Goal: Task Accomplishment & Management: Use online tool/utility

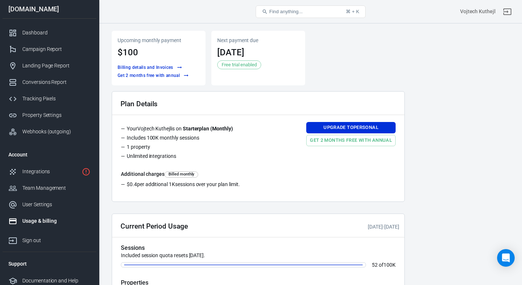
scroll to position [22, 0]
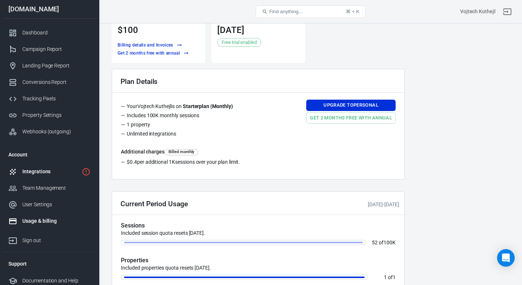
click at [40, 175] on link "Integrations" at bounding box center [50, 171] width 94 height 16
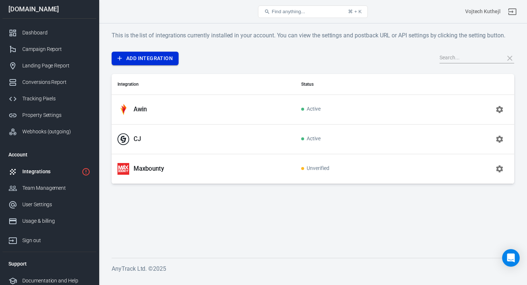
click at [157, 60] on link "Add Integration" at bounding box center [145, 59] width 67 height 14
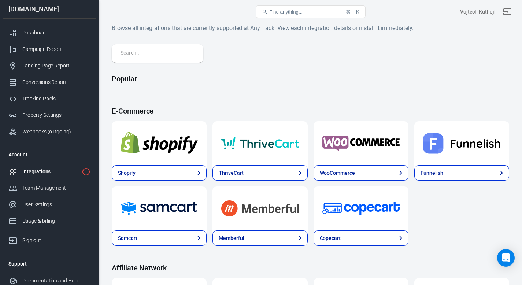
scroll to position [9, 0]
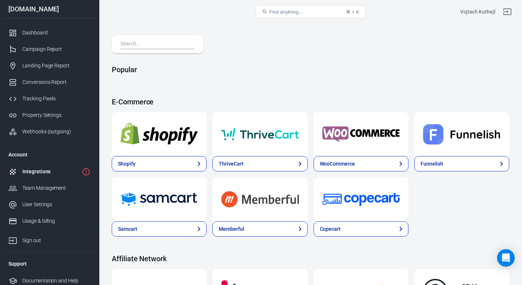
click at [177, 46] on input "text" at bounding box center [155, 45] width 71 height 10
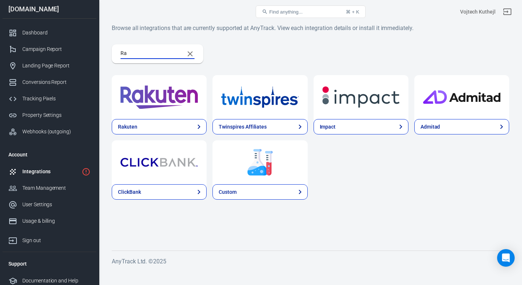
scroll to position [0, 0]
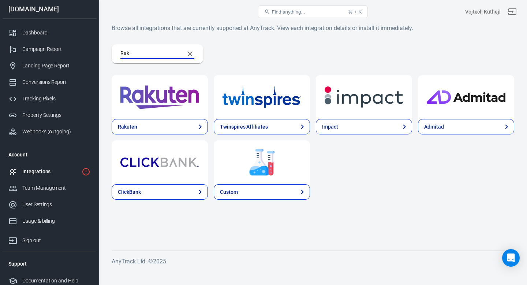
type input "Raku"
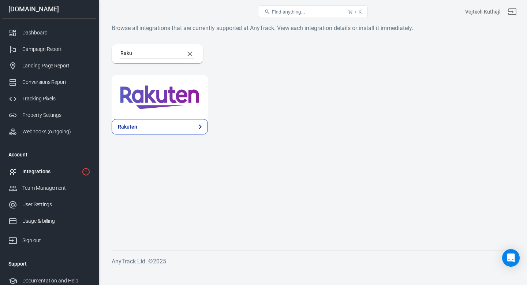
click at [181, 93] on img at bounding box center [159, 97] width 79 height 26
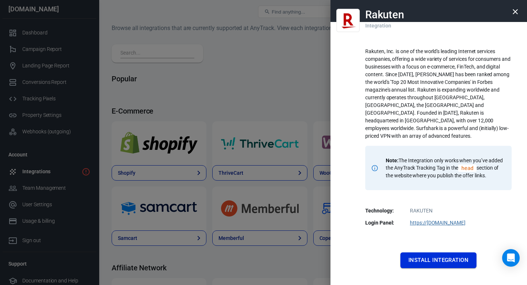
click at [440, 252] on button "Install Integration" at bounding box center [438, 259] width 76 height 15
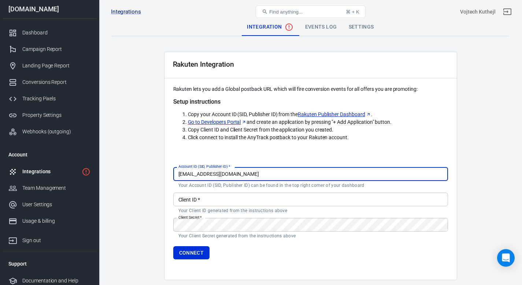
drag, startPoint x: 223, startPoint y: 175, endPoint x: 226, endPoint y: 165, distance: 10.3
click at [226, 167] on div "Account ID (SID, Publisher ID)   * [EMAIL_ADDRESS][DOMAIN_NAME] Account ID (SID…" at bounding box center [310, 177] width 274 height 21
paste input "4571617"
type input "4571617"
click at [239, 201] on input "Client ID   *" at bounding box center [310, 200] width 274 height 14
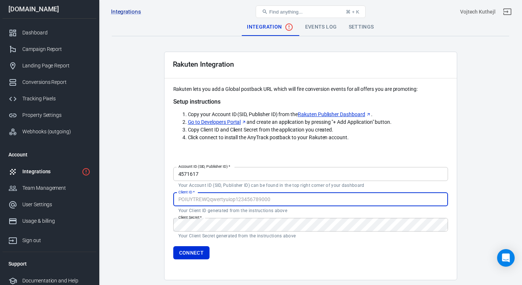
click at [331, 114] on link "Rakuten Publisher Dashboard" at bounding box center [334, 115] width 73 height 8
drag, startPoint x: 209, startPoint y: 199, endPoint x: 209, endPoint y: 191, distance: 7.7
click at [209, 193] on input "Client ID   *" at bounding box center [310, 200] width 274 height 14
paste input "ySqjswT56eFLCFe7ucNJBwxie8EUTxyH"
type input "ySqjswT56eFLCFe7ucNJBwxie8EUTxyH"
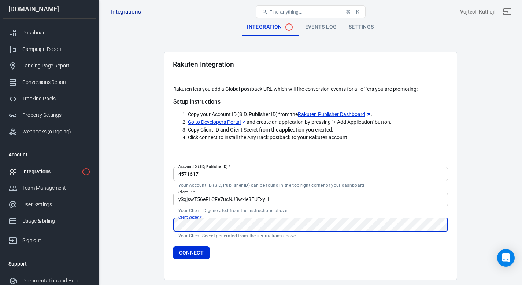
drag, startPoint x: 193, startPoint y: 203, endPoint x: 146, endPoint y: 225, distance: 51.2
click at [146, 225] on main "Integration Events Log Settings Rakuten Integration Rakuten lets you add a Glob…" at bounding box center [310, 149] width 397 height 262
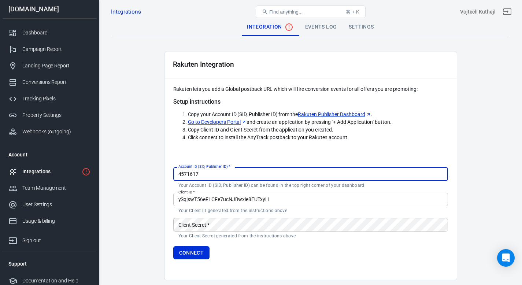
drag, startPoint x: 200, startPoint y: 175, endPoint x: 162, endPoint y: 173, distance: 37.7
click at [162, 173] on main "Integration Events Log Settings Rakuten Integration Rakuten lets you add a Glob…" at bounding box center [310, 149] width 397 height 262
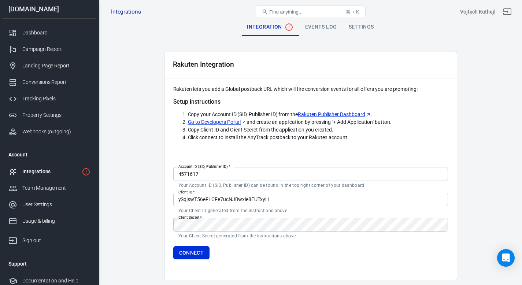
click at [267, 245] on form "Account ID (SID, Publisher ID)   * 4571617 Account ID (SID, Publisher ID)   * Y…" at bounding box center [310, 211] width 274 height 95
click at [194, 254] on button "Connect" at bounding box center [191, 253] width 37 height 14
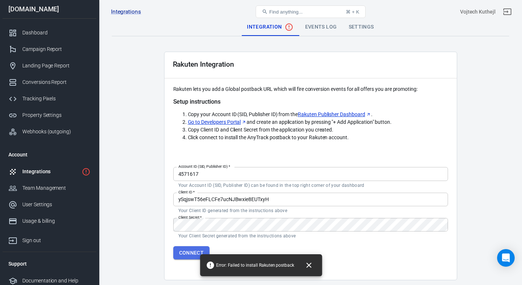
click at [184, 255] on button "Connect" at bounding box center [191, 253] width 37 height 14
click at [307, 264] on icon "Close" at bounding box center [308, 265] width 9 height 9
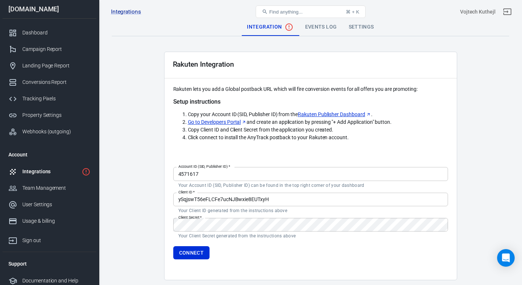
click at [338, 27] on div "Events Log" at bounding box center [321, 27] width 44 height 18
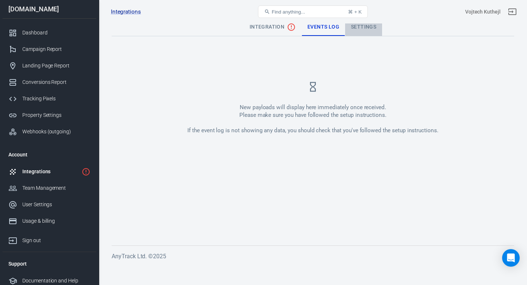
click at [359, 27] on div "Settings" at bounding box center [363, 27] width 37 height 18
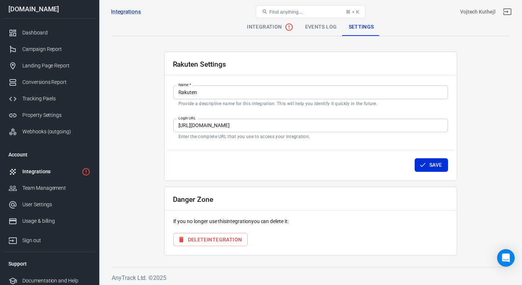
click at [316, 26] on div "Events Log" at bounding box center [321, 27] width 44 height 18
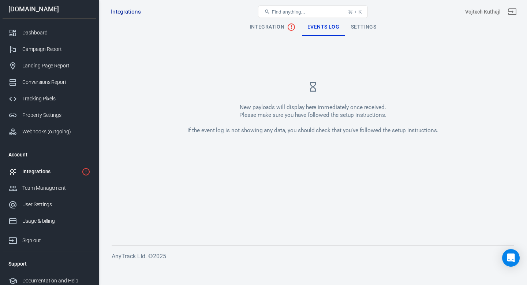
click at [271, 26] on span "Integration" at bounding box center [273, 27] width 46 height 9
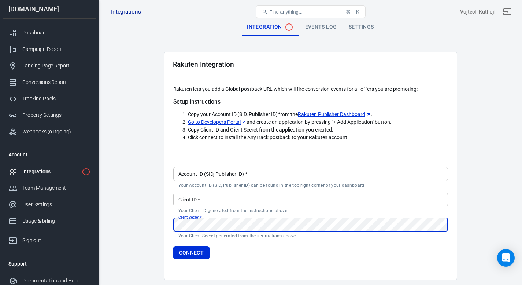
type input "[EMAIL_ADDRESS][DOMAIN_NAME]"
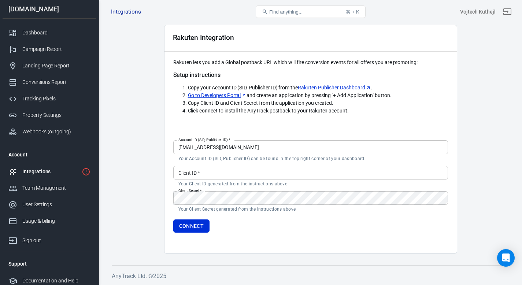
click at [57, 170] on div "Integrations" at bounding box center [50, 172] width 56 height 8
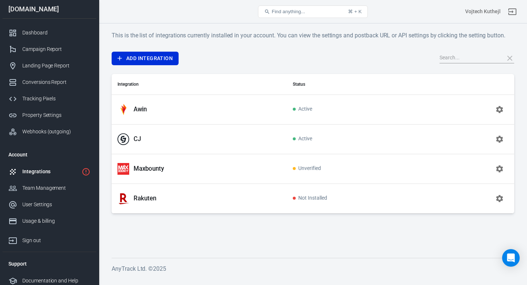
click at [499, 199] on icon "button" at bounding box center [499, 198] width 7 height 7
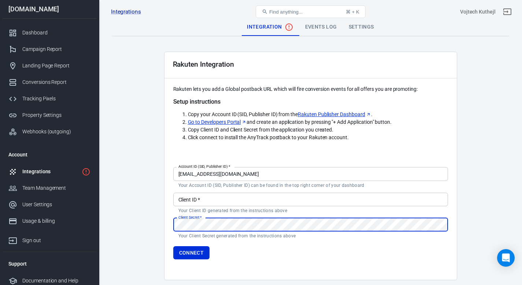
scroll to position [10, 0]
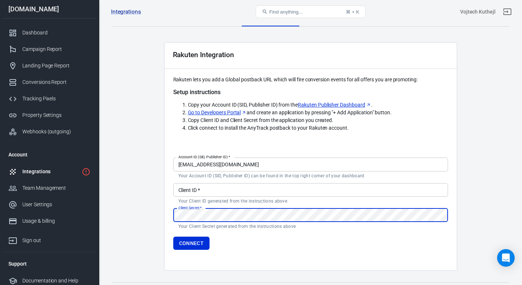
drag, startPoint x: 220, startPoint y: 166, endPoint x: 221, endPoint y: 158, distance: 8.1
click at [221, 160] on input "[EMAIL_ADDRESS][DOMAIN_NAME]" at bounding box center [310, 164] width 274 height 14
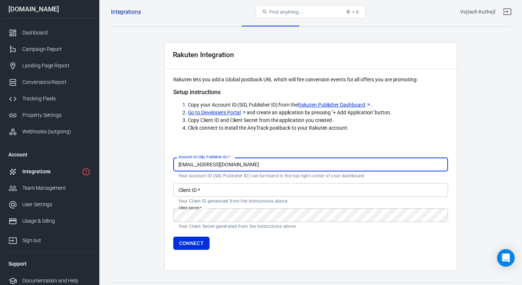
paste input "4571617"
type input "4571617"
click at [231, 189] on input "Client ID   *" at bounding box center [310, 190] width 274 height 14
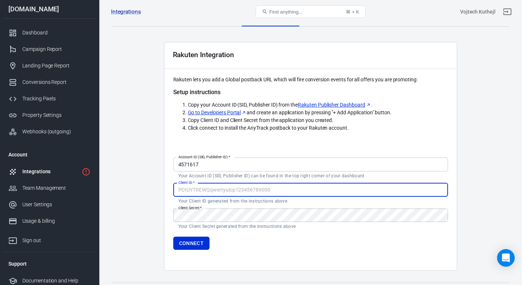
scroll to position [19, 0]
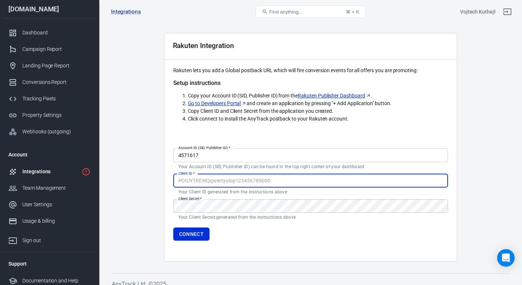
click at [47, 170] on div "Integrations" at bounding box center [50, 172] width 56 height 8
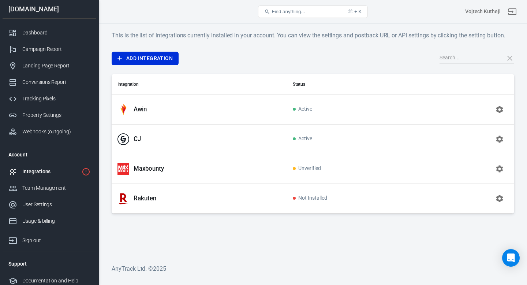
click at [503, 197] on icon "button" at bounding box center [499, 198] width 9 height 9
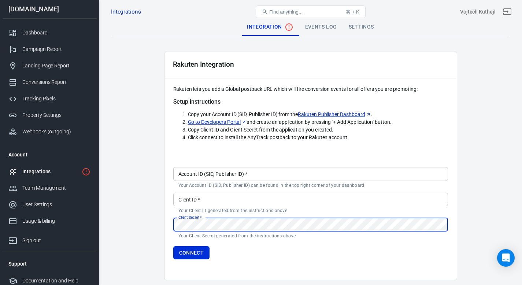
type input "[EMAIL_ADDRESS][DOMAIN_NAME]"
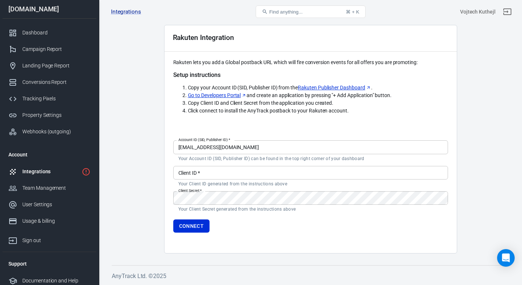
click at [67, 169] on div "Integrations" at bounding box center [50, 172] width 56 height 8
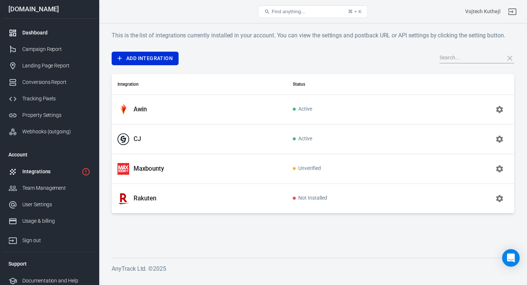
click at [40, 32] on div "Dashboard" at bounding box center [56, 33] width 68 height 8
